Goal: Find specific page/section: Find specific page/section

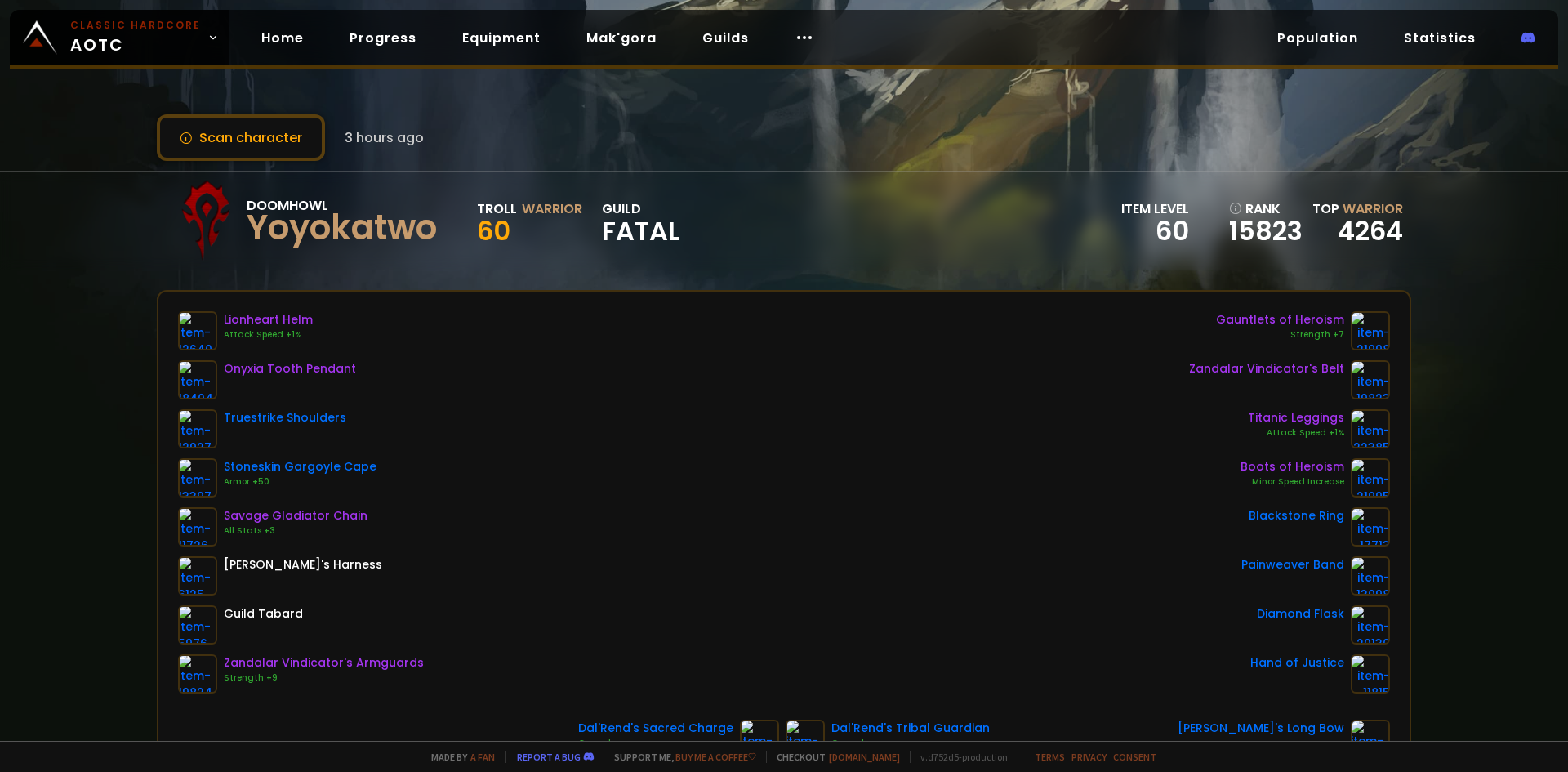
scroll to position [163, 0]
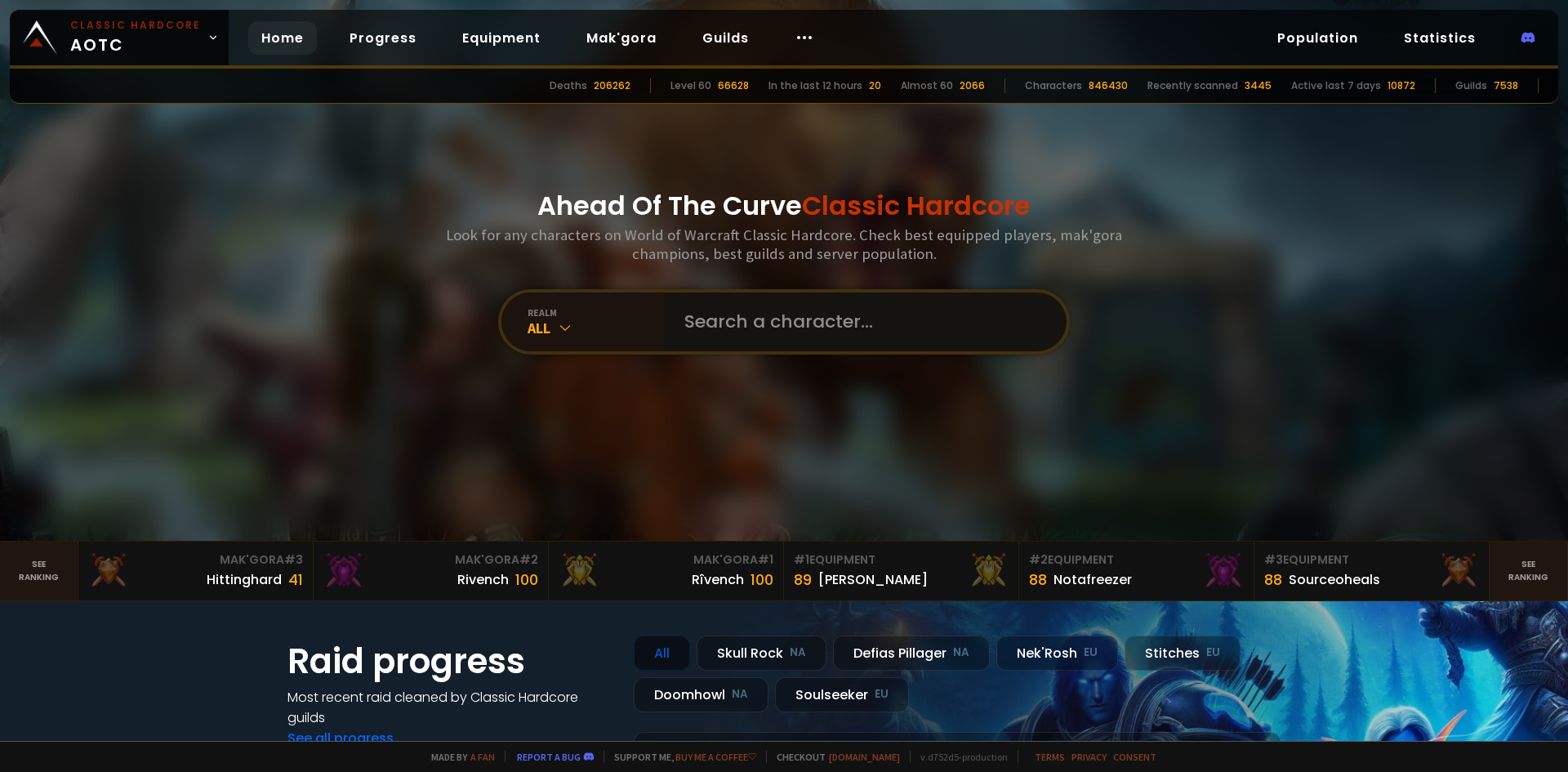
drag, startPoint x: 726, startPoint y: 314, endPoint x: 325, endPoint y: 371, distance: 405.0
click at [726, 314] on input "text" at bounding box center [860, 322] width 373 height 59
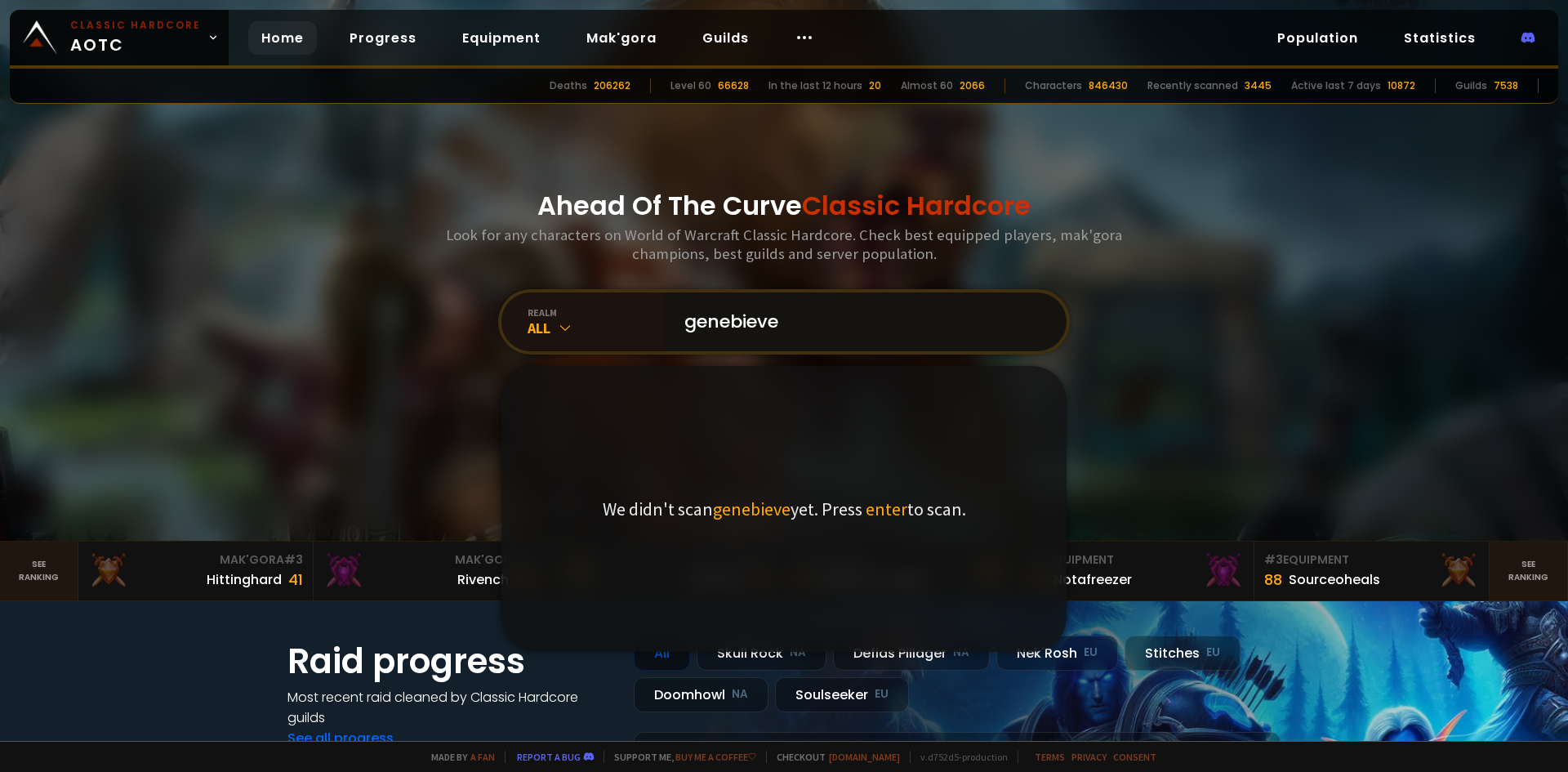
type input "genebievee"
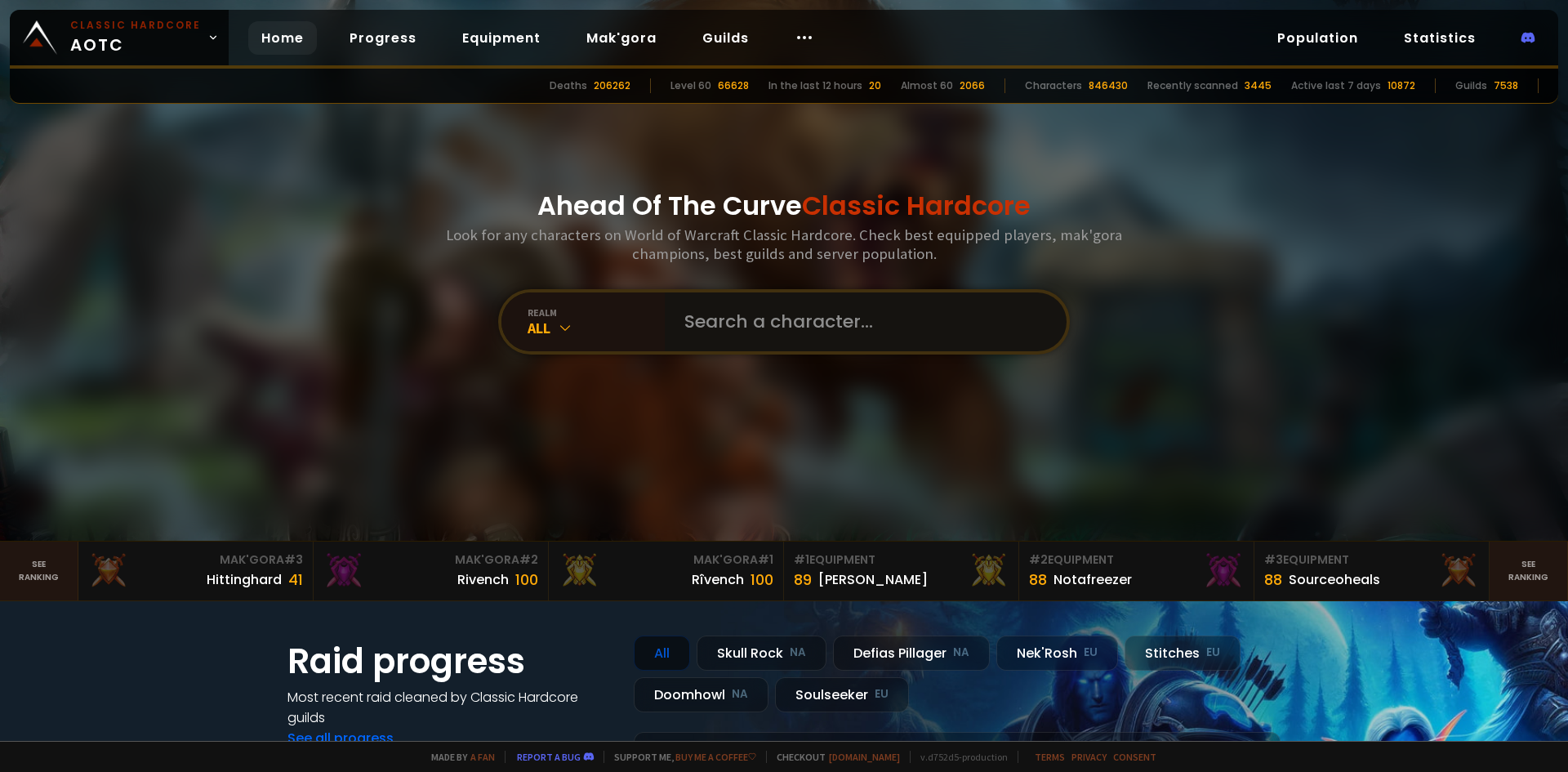
click at [705, 319] on input "text" at bounding box center [860, 322] width 373 height 59
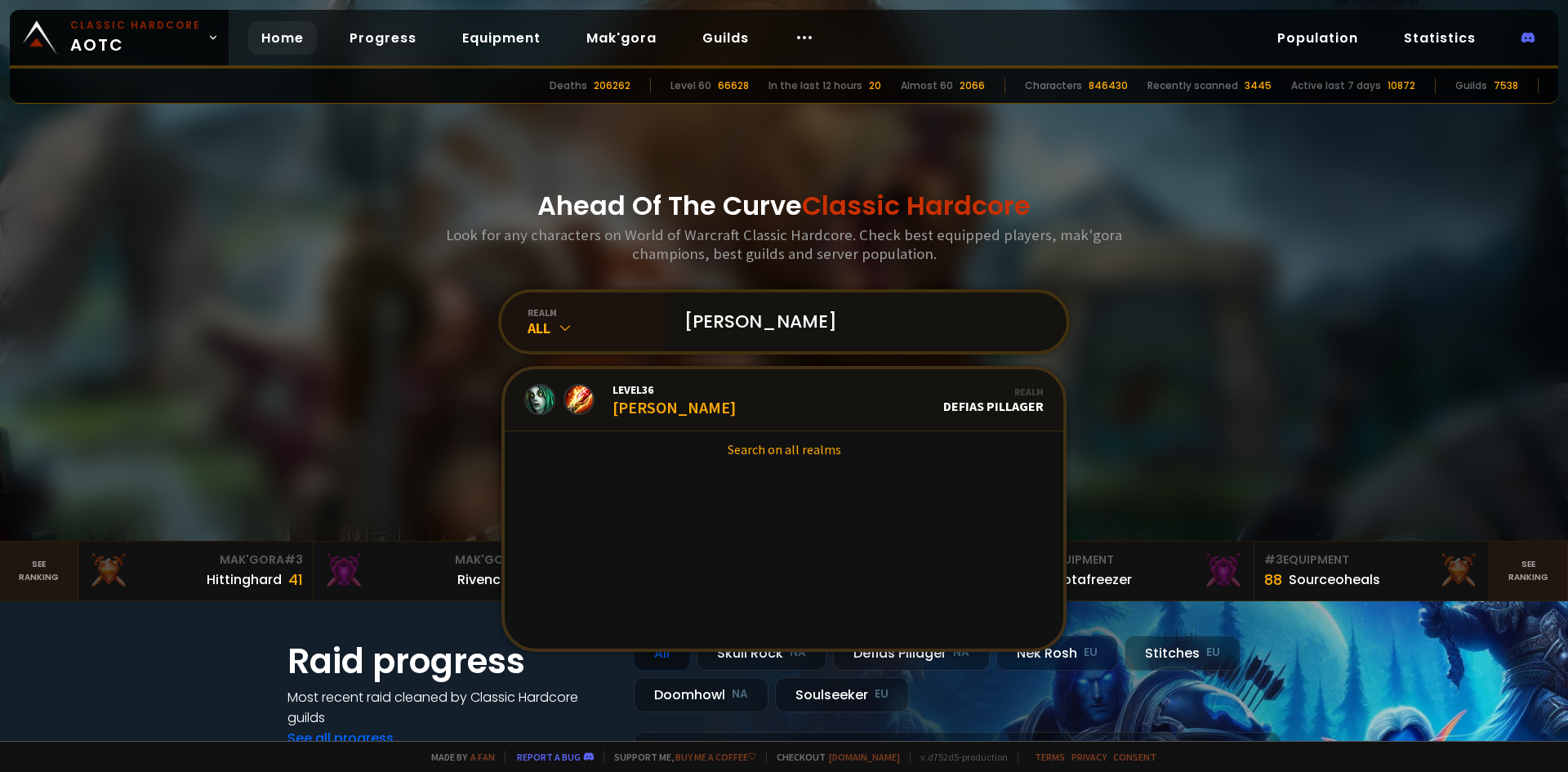
type input "Genevievee"
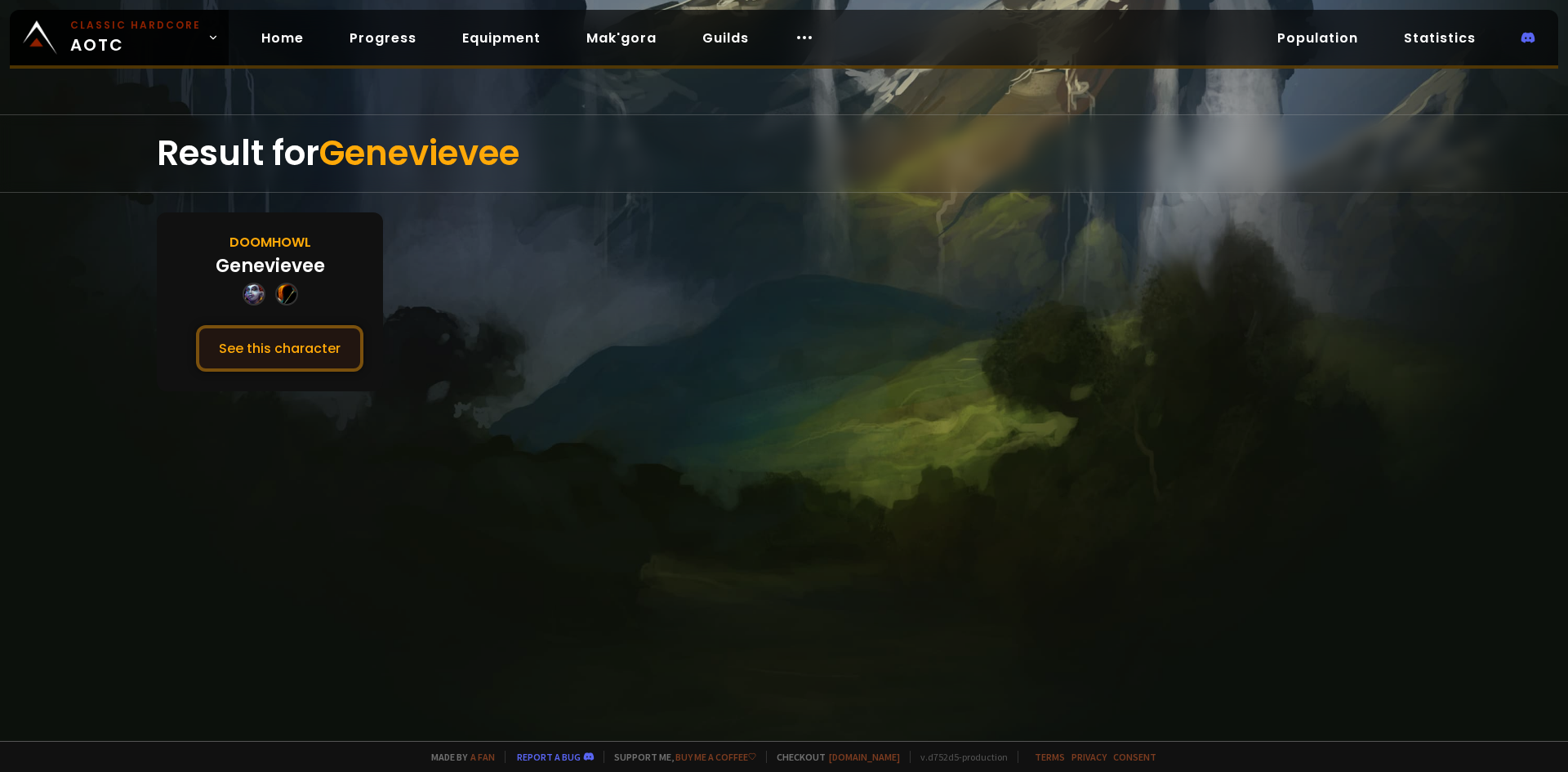
click at [312, 350] on button "See this character" at bounding box center [280, 348] width 167 height 47
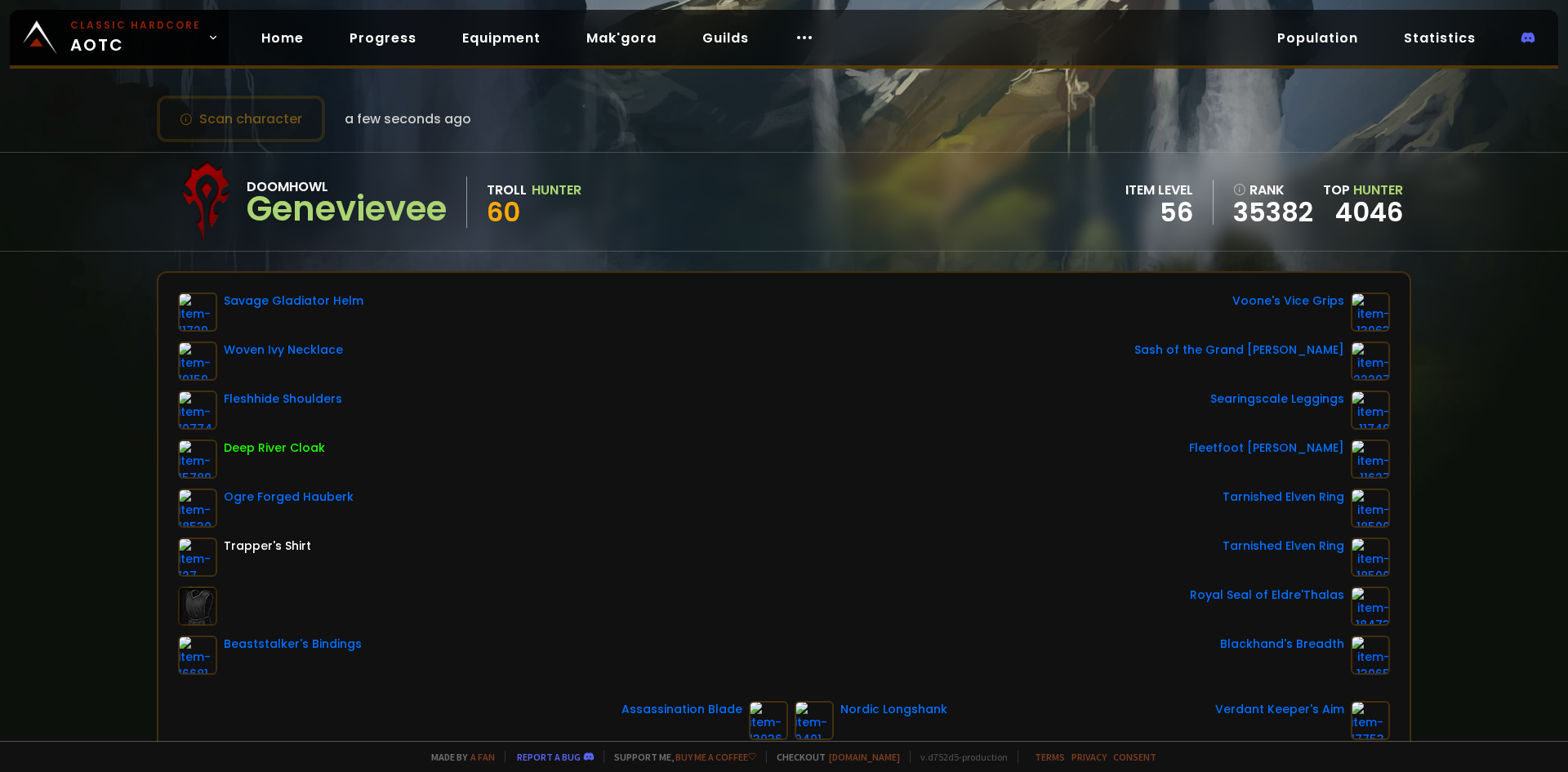
scroll to position [245, 0]
